Goal: Book appointment/travel/reservation

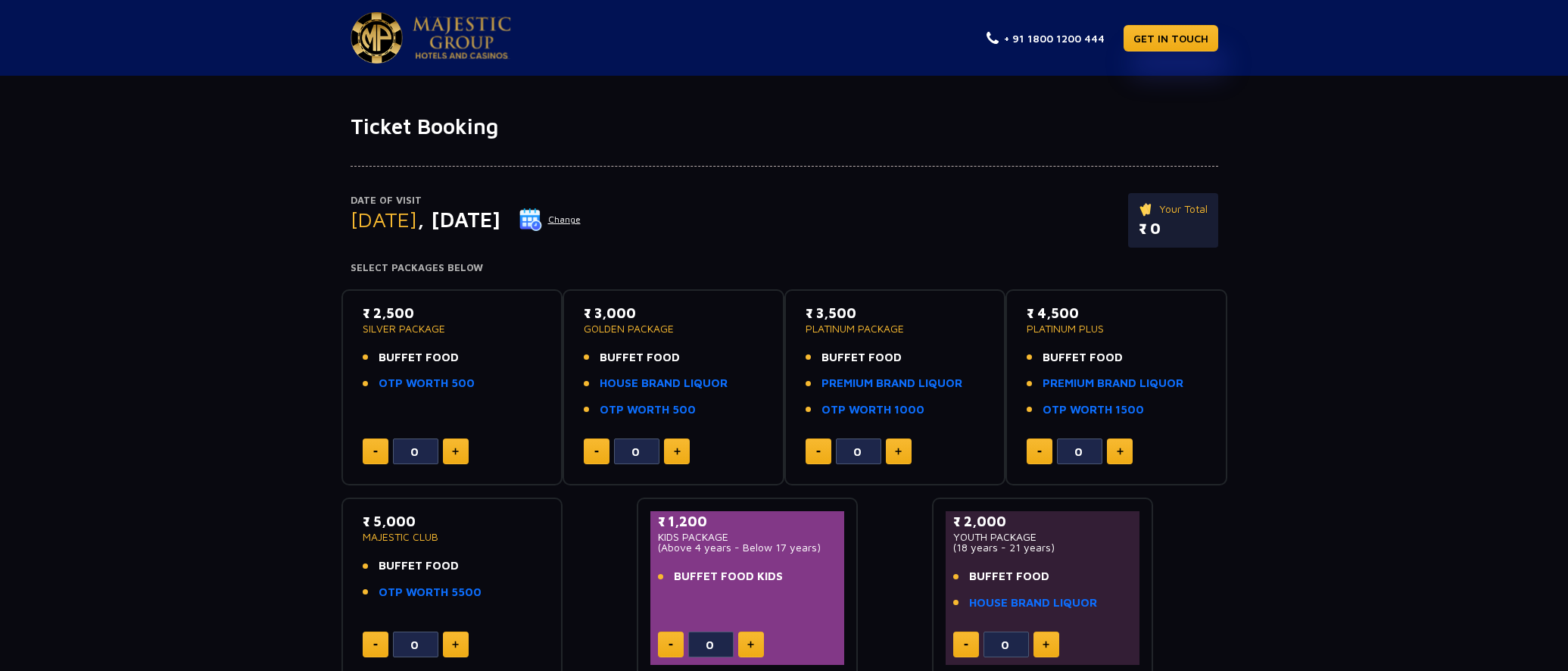
scroll to position [1, 0]
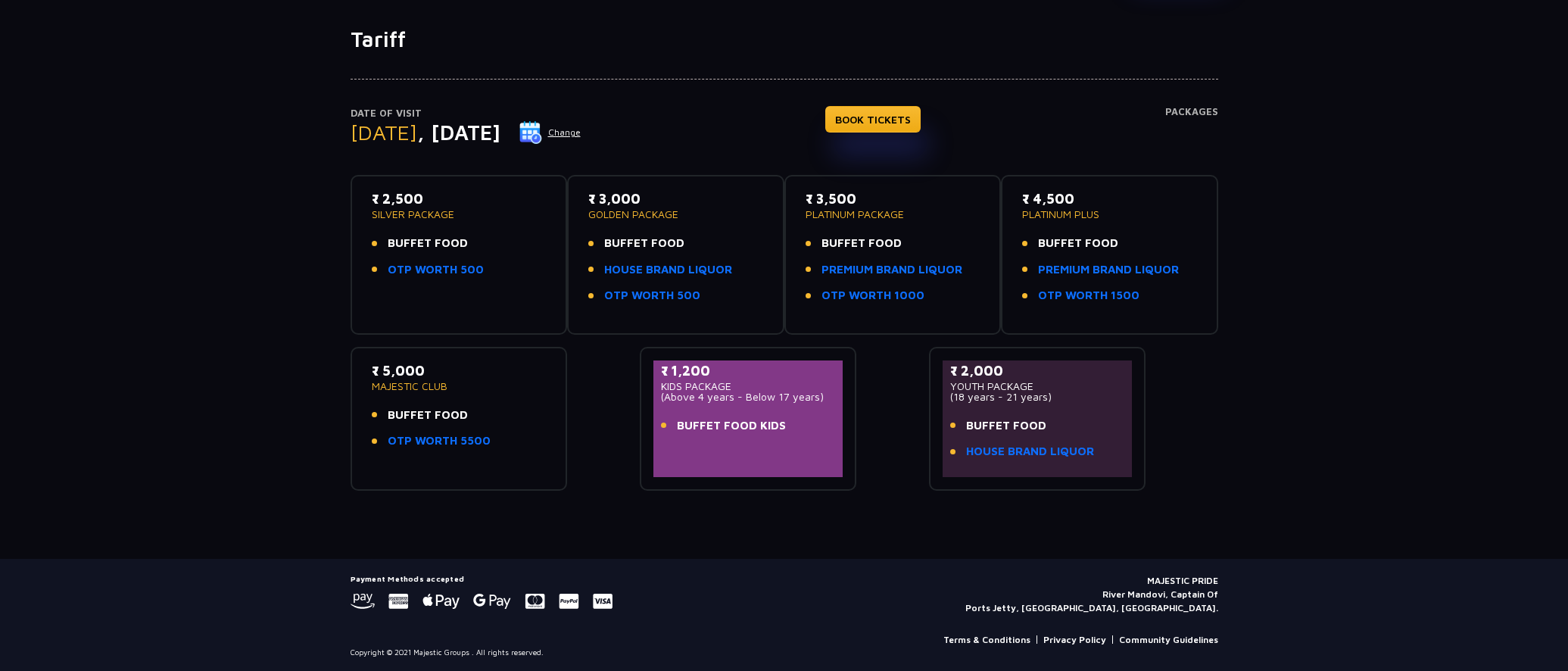
scroll to position [86, 0]
click at [1187, 113] on h4 "Packages" at bounding box center [1192, 134] width 53 height 54
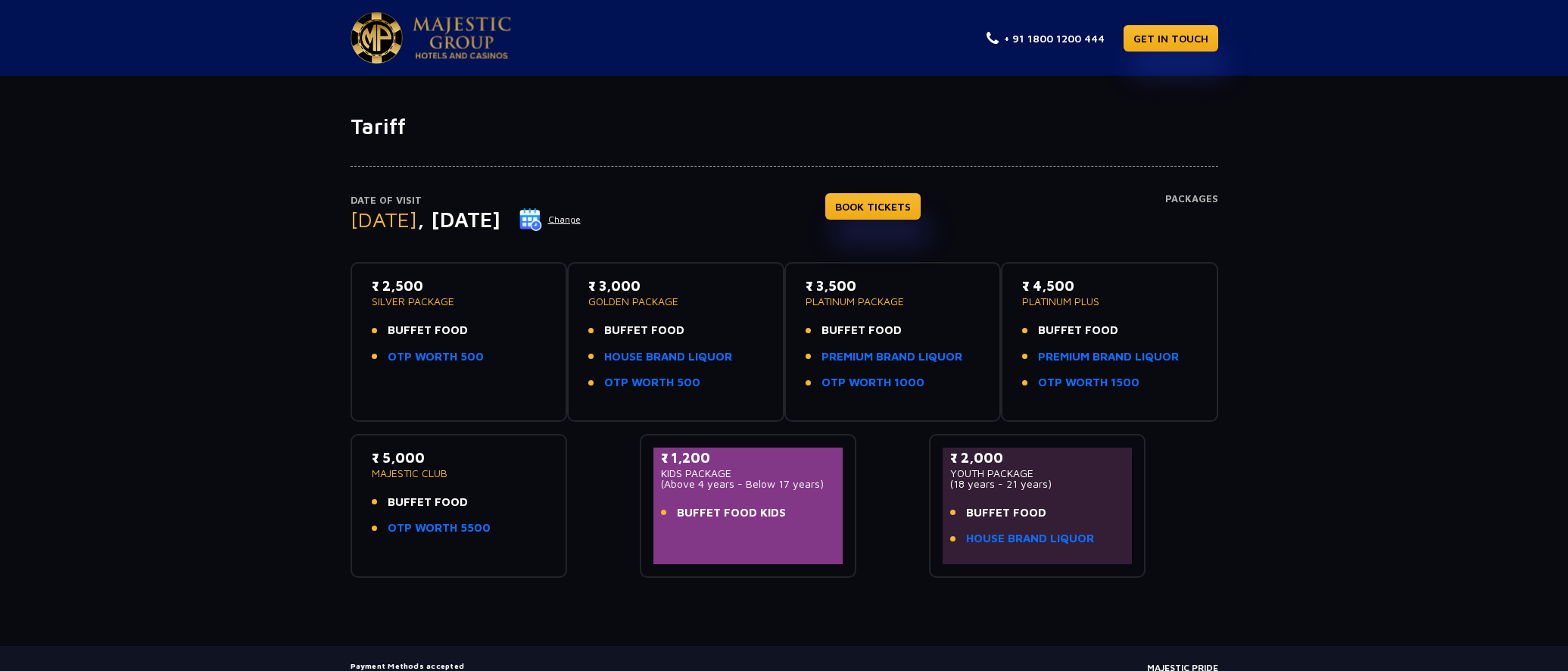
scroll to position [2, 0]
click at [875, 199] on link "BOOK TICKETS" at bounding box center [872, 205] width 95 height 26
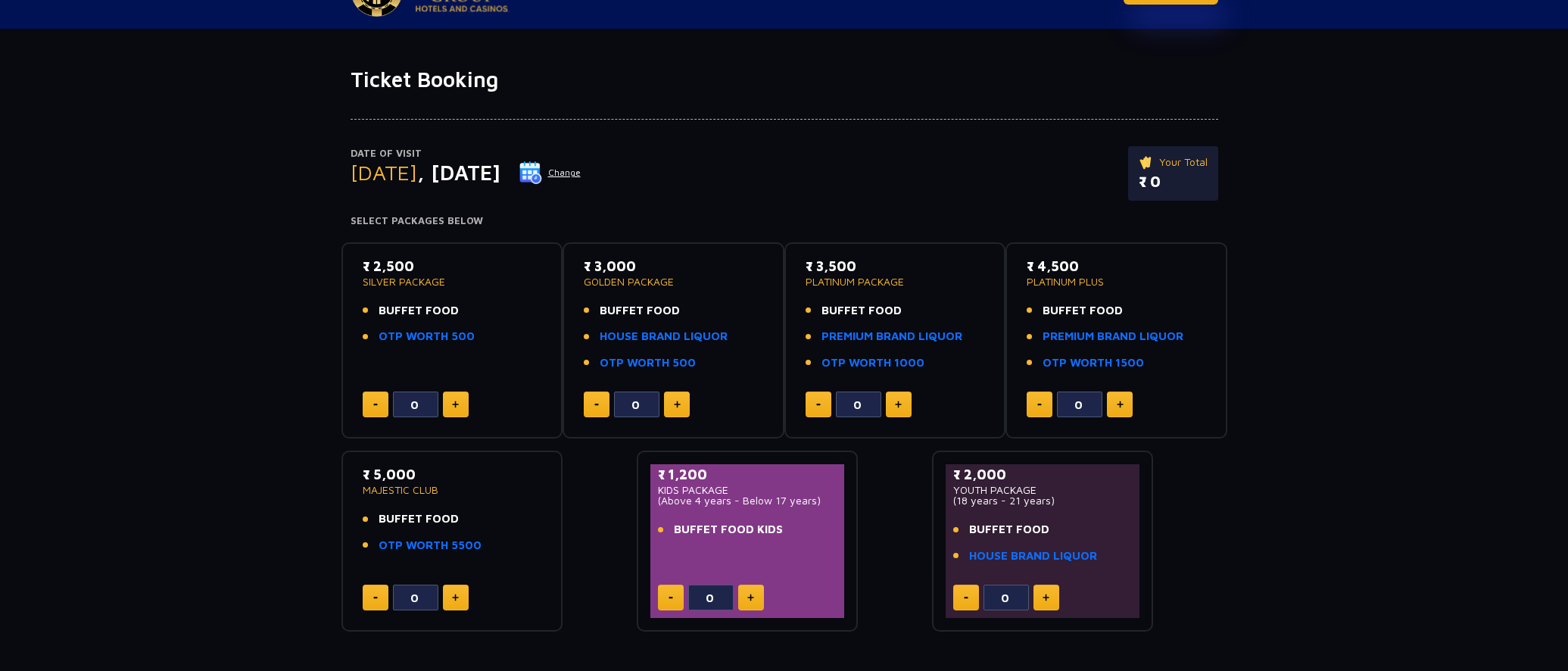
scroll to position [50, 0]
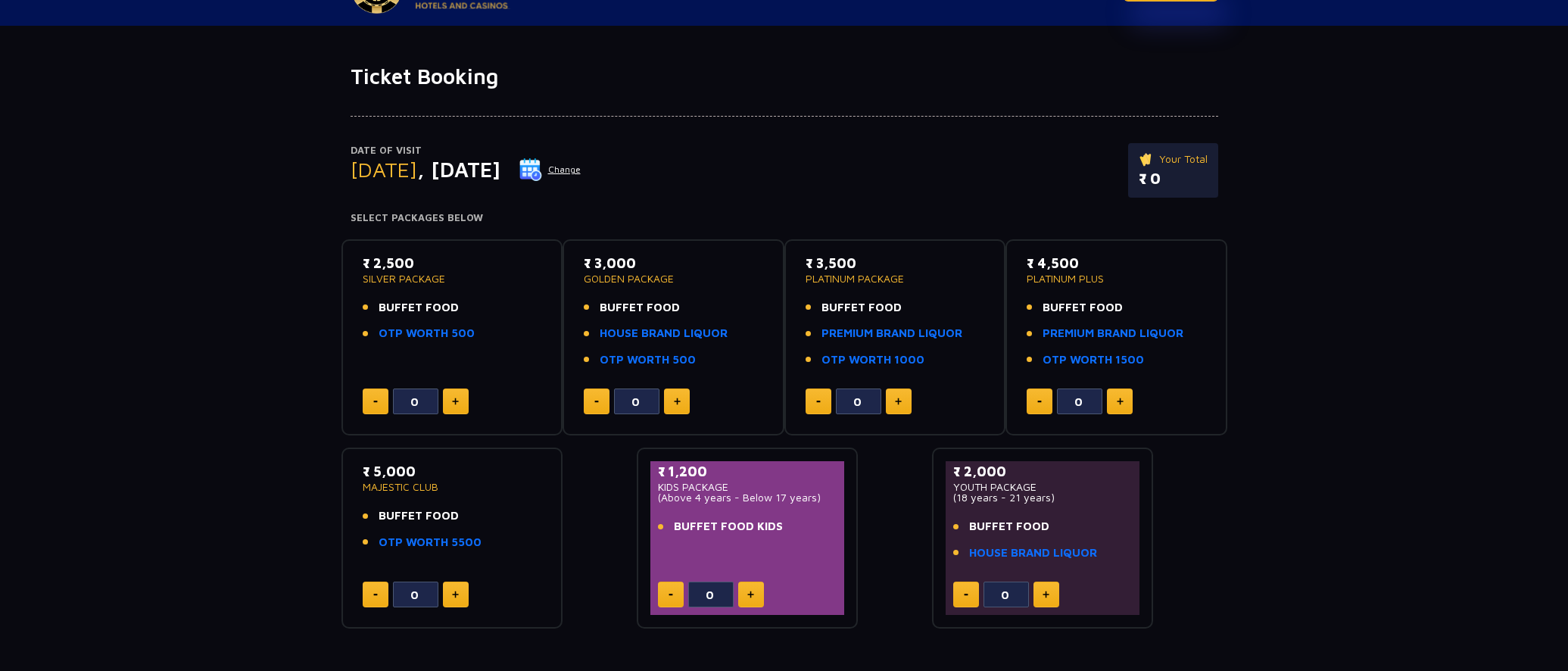
drag, startPoint x: 499, startPoint y: 169, endPoint x: 567, endPoint y: 168, distance: 68.0
click at [501, 168] on span ", [DATE]" at bounding box center [458, 169] width 83 height 25
click at [581, 171] on button "Change" at bounding box center [550, 169] width 63 height 24
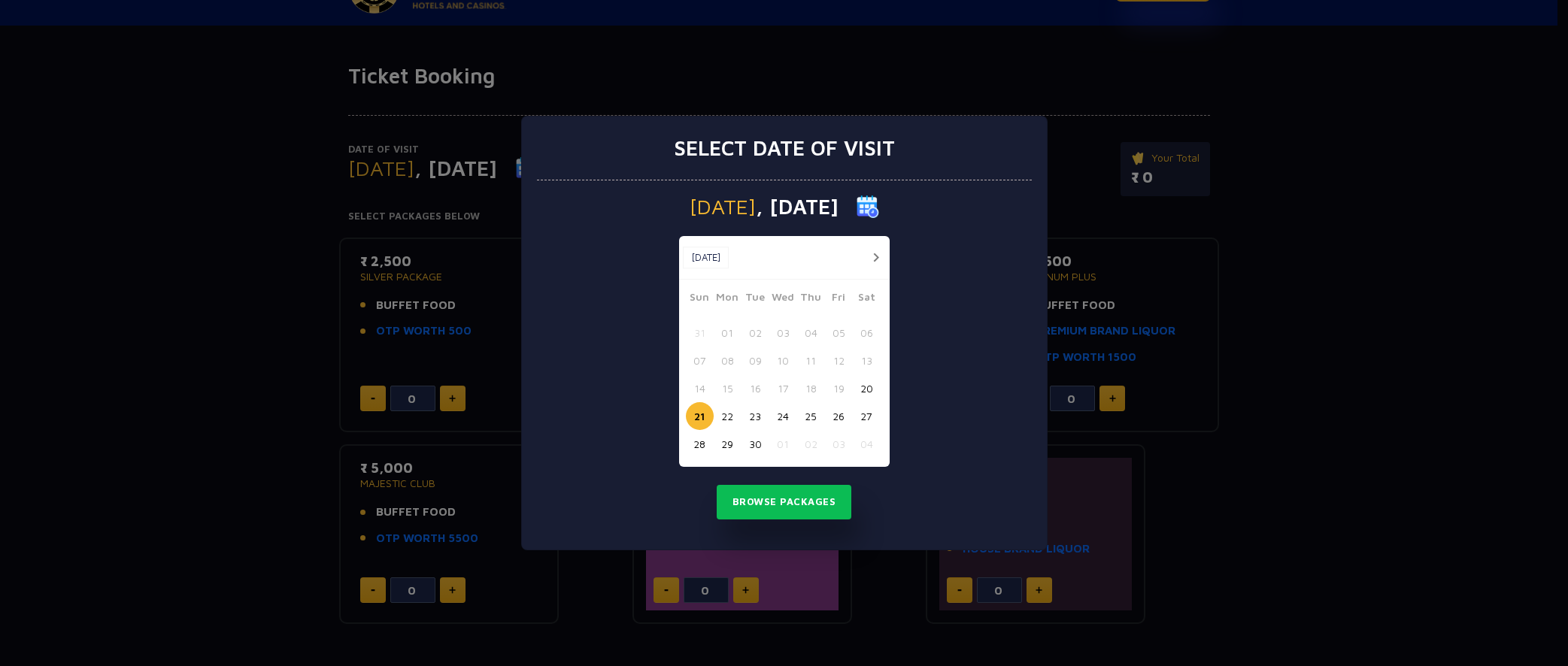
click at [727, 417] on button "22" at bounding box center [727, 416] width 28 height 28
click at [796, 500] on button "Browse Packages" at bounding box center [784, 502] width 136 height 35
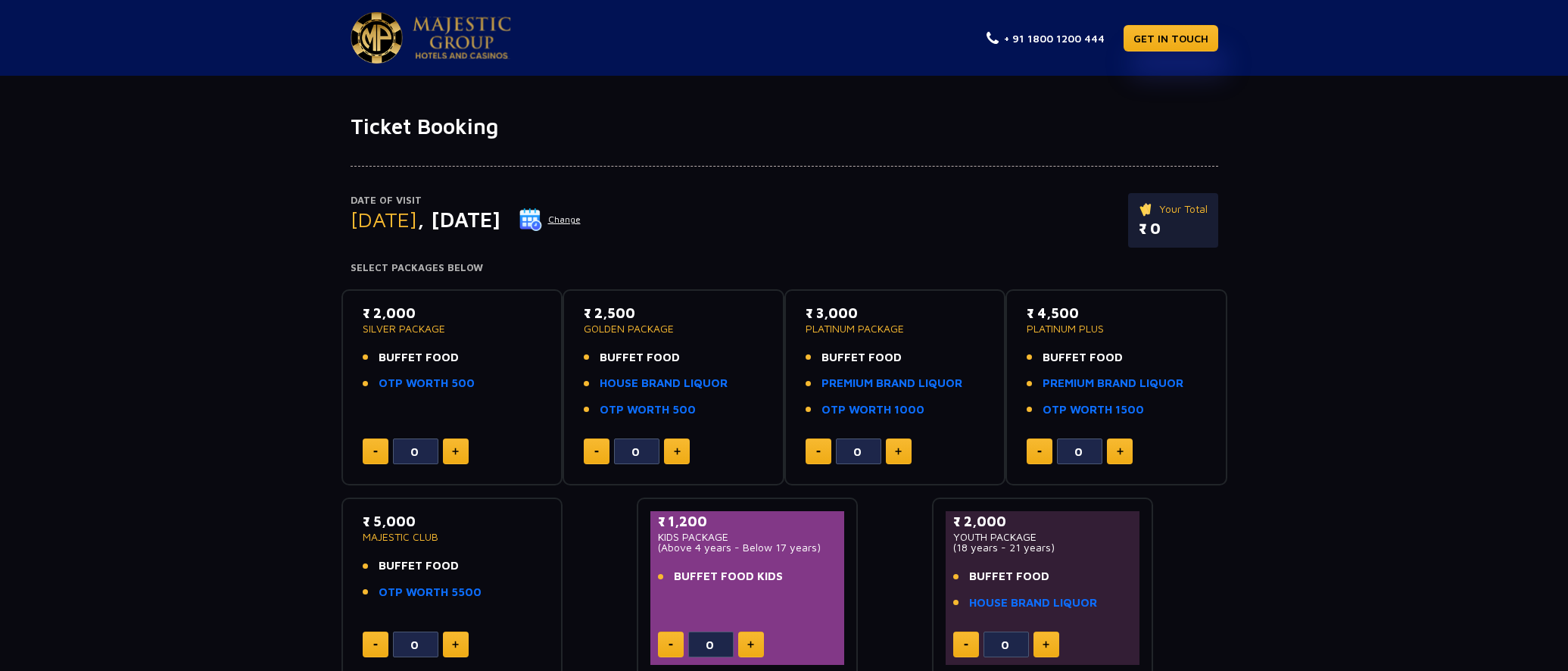
scroll to position [0, 0]
